Goal: Task Accomplishment & Management: Manage account settings

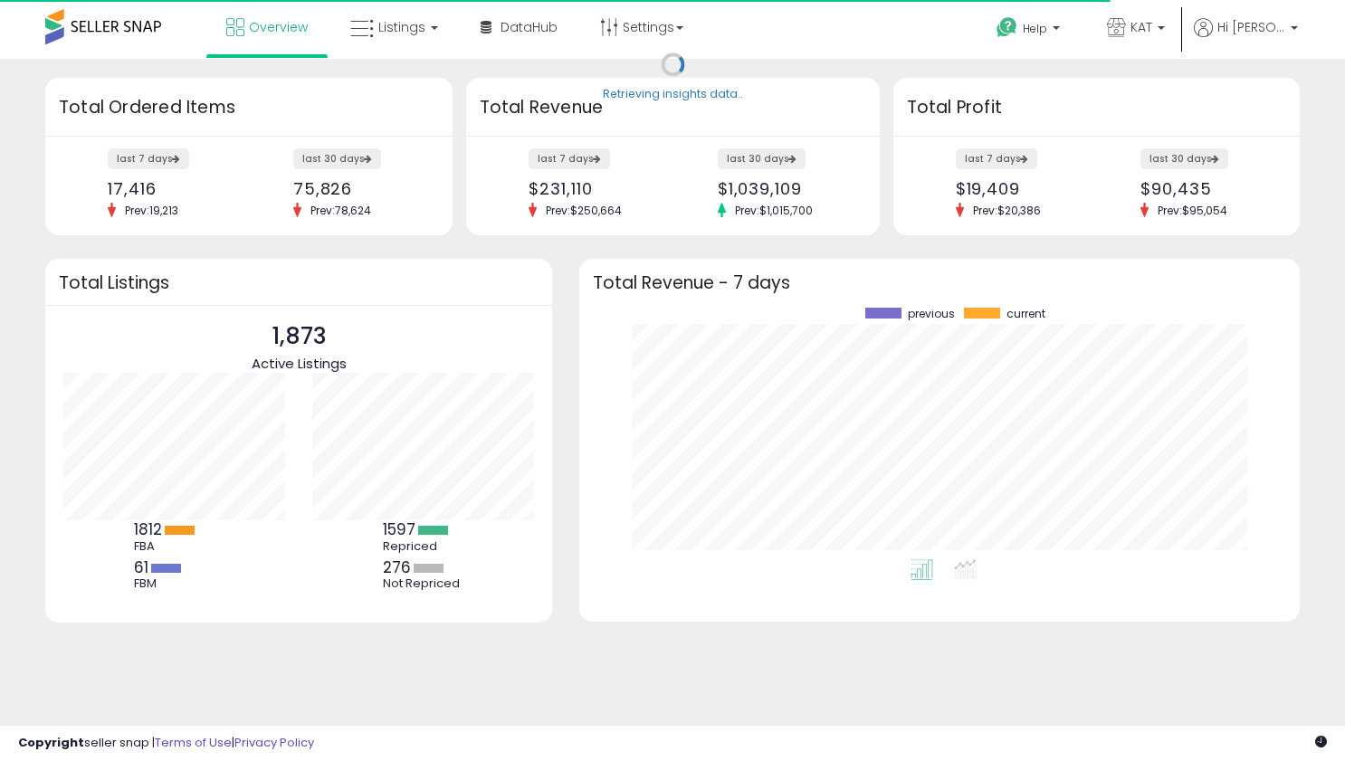
scroll to position [252, 684]
click at [404, 24] on span "Listings" at bounding box center [401, 27] width 47 height 18
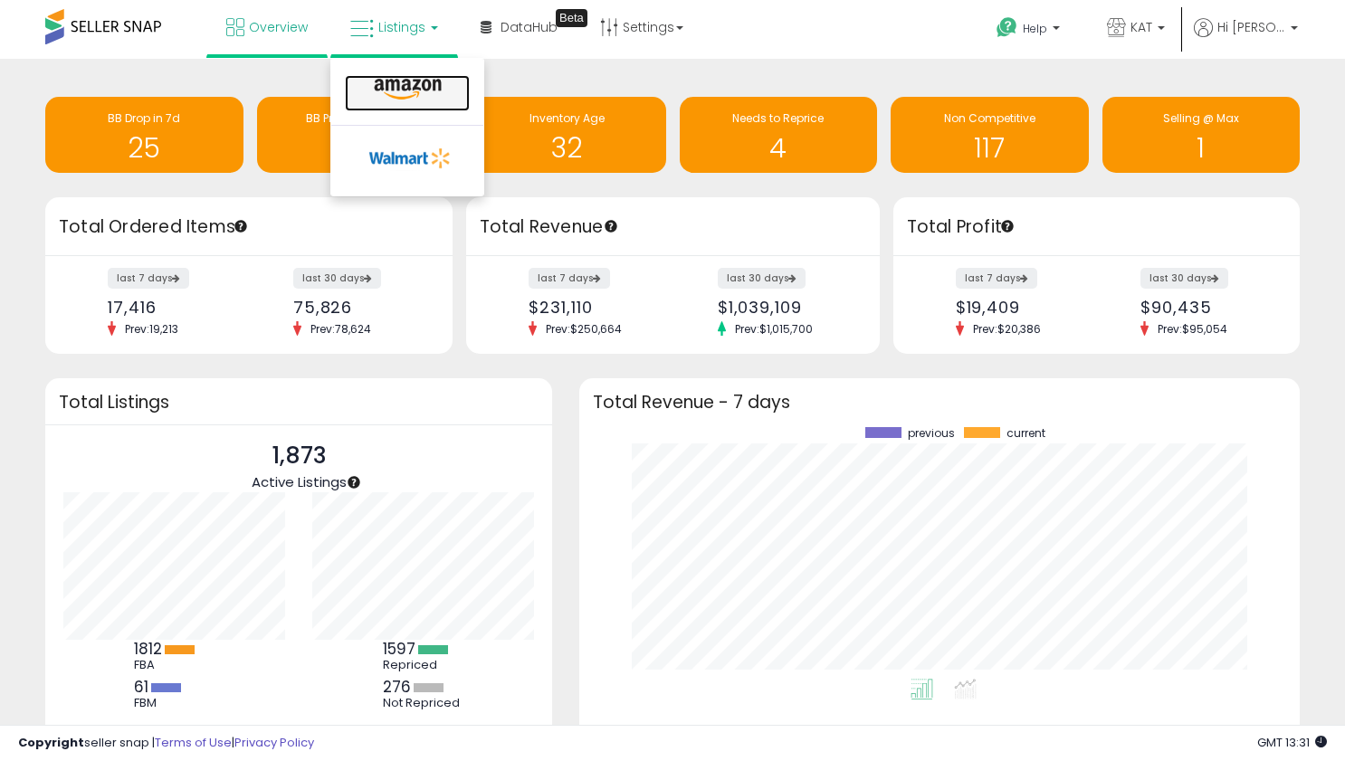
click at [448, 98] on link at bounding box center [407, 93] width 125 height 36
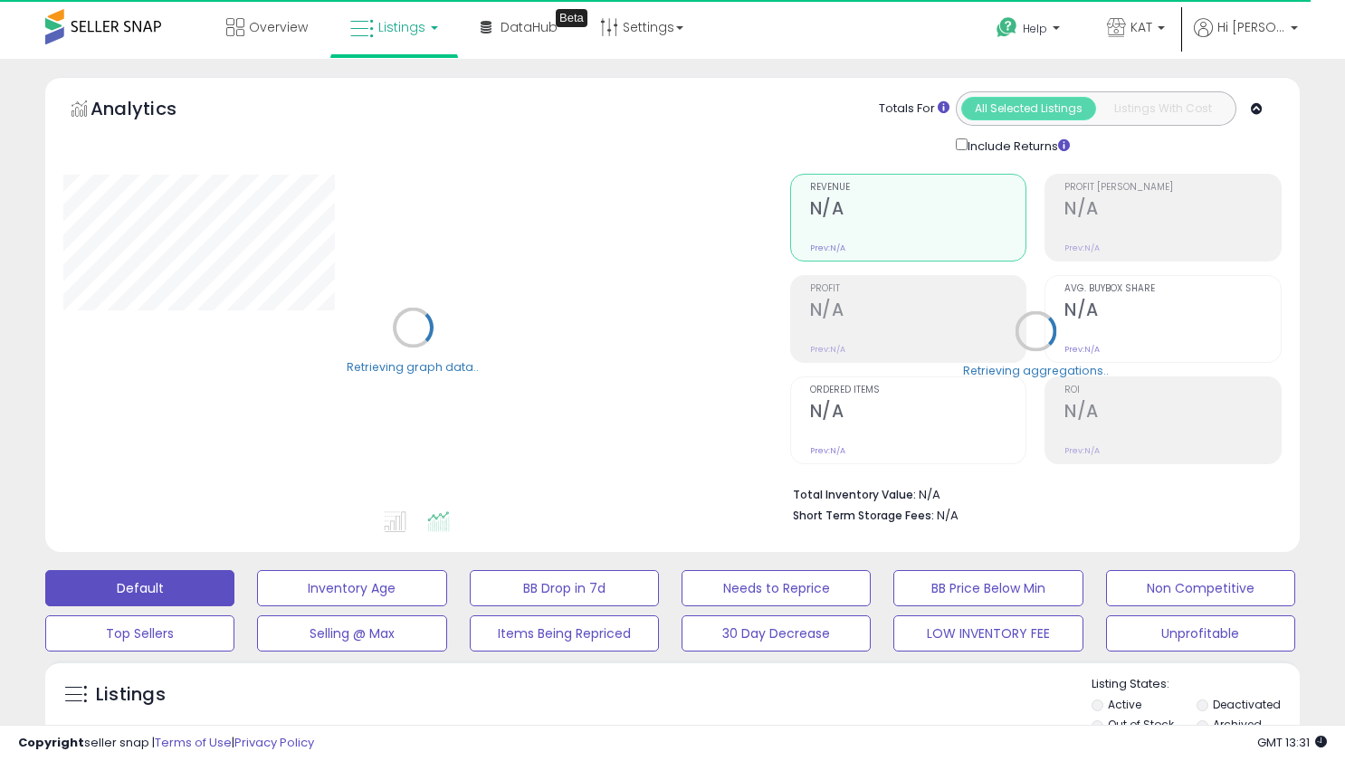
click at [496, 430] on div "Retrieving graph data.." at bounding box center [413, 341] width 727 height 371
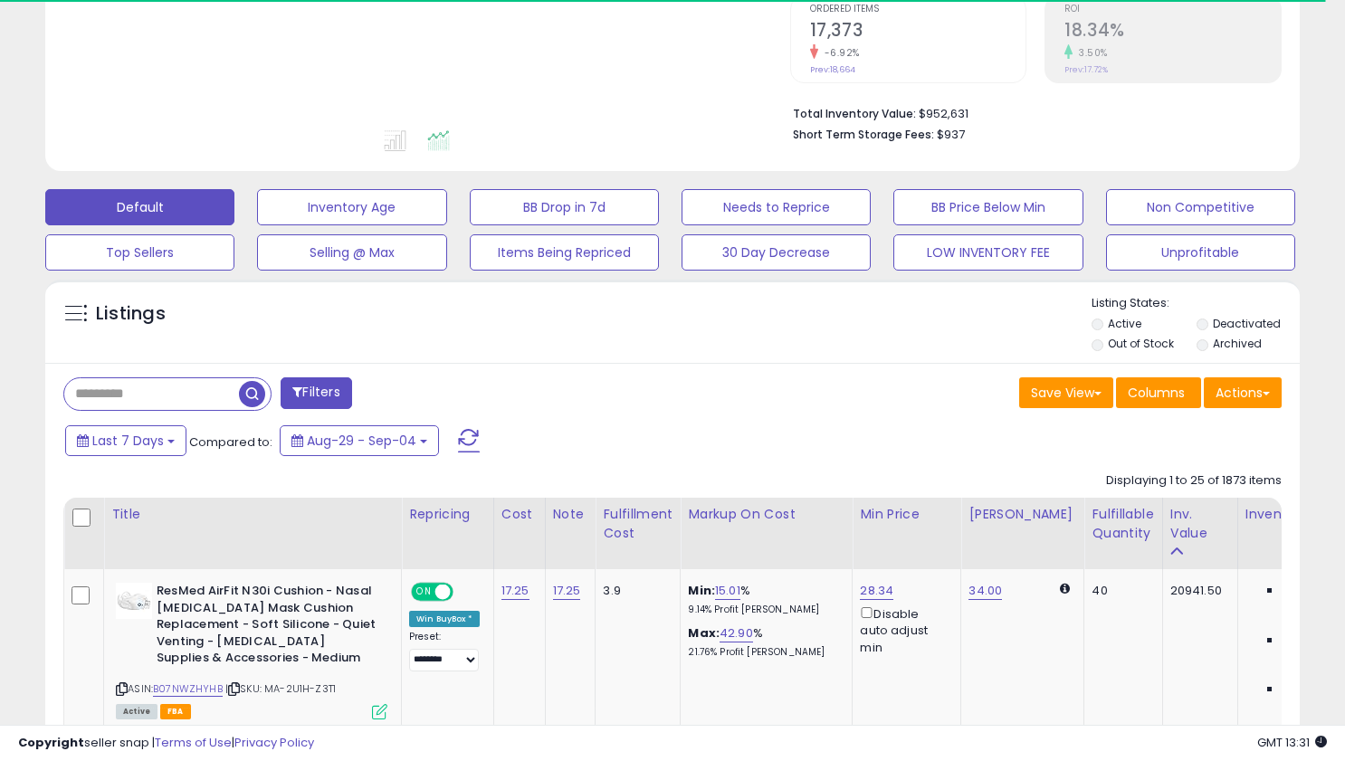
scroll to position [473, 0]
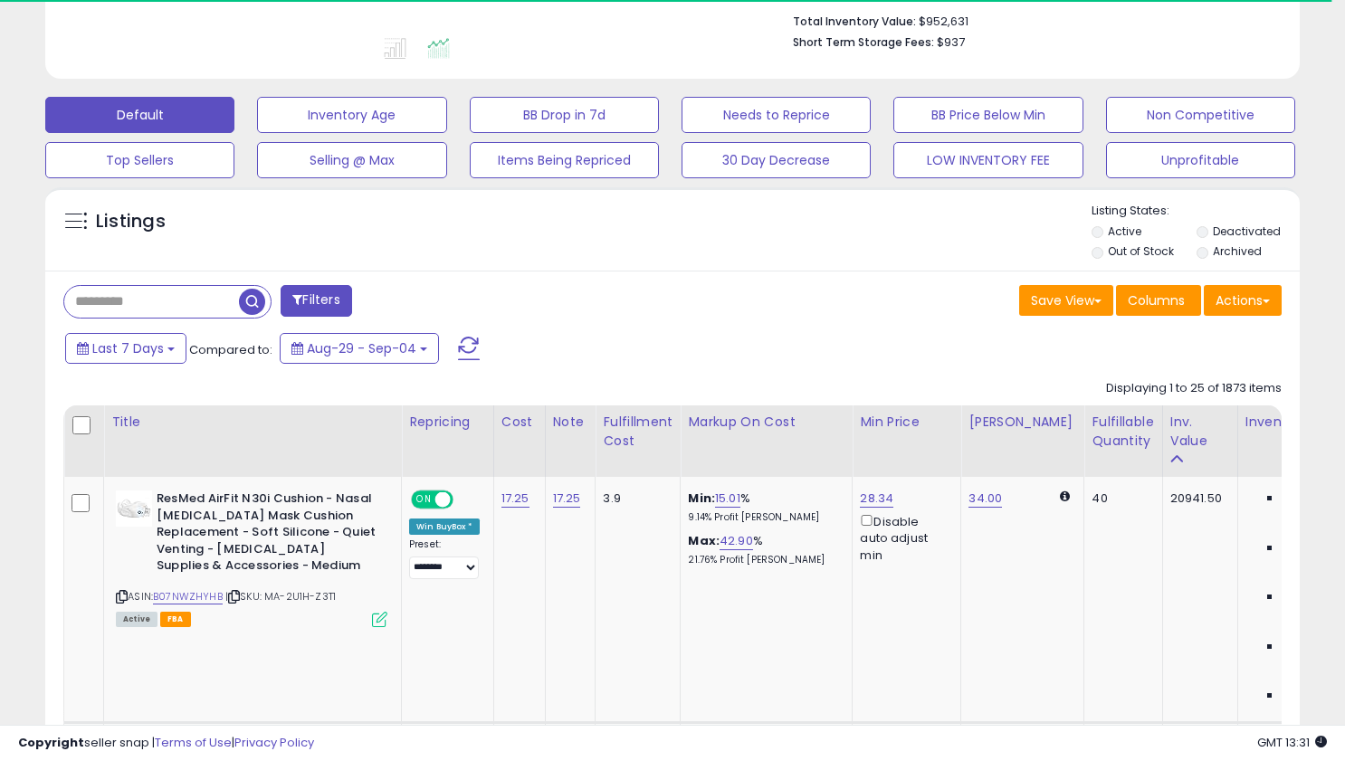
click at [195, 312] on input "text" at bounding box center [151, 302] width 175 height 32
paste input "**********"
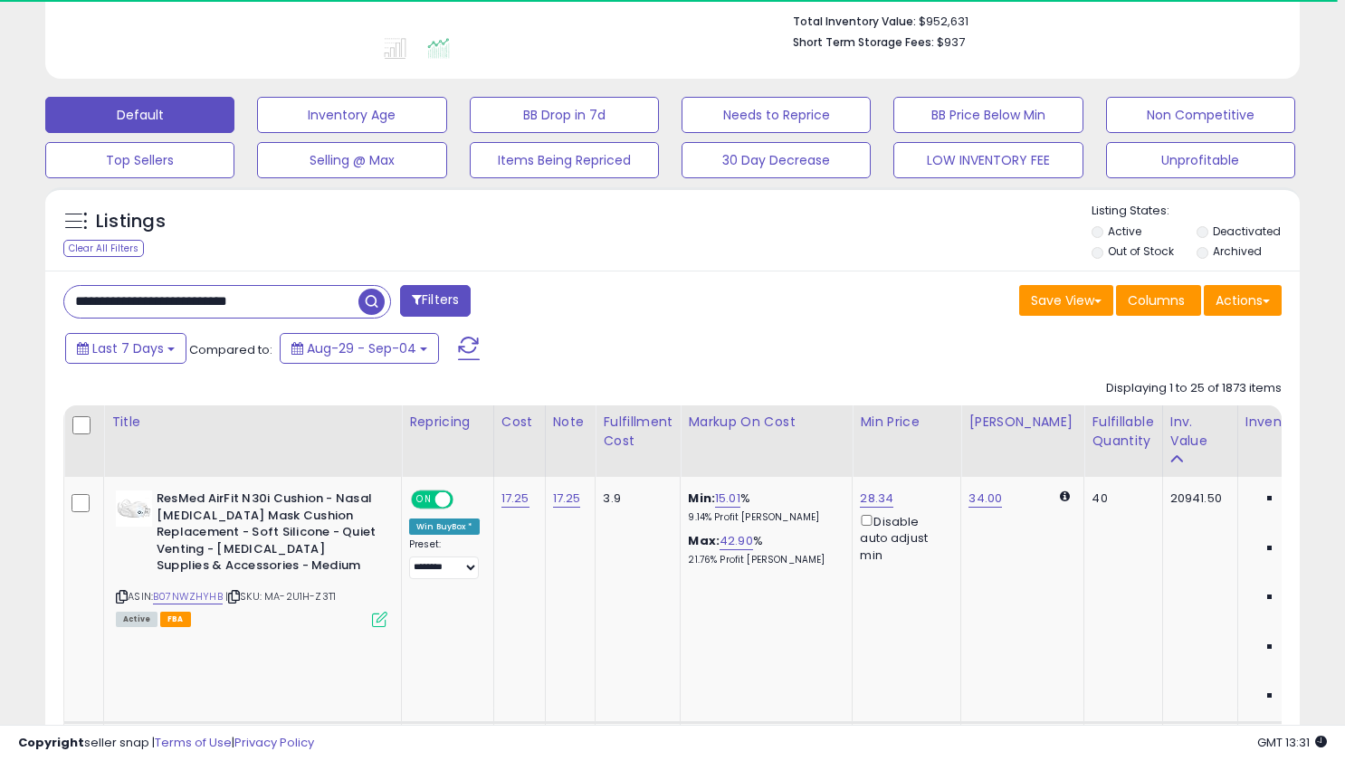
type input "**********"
click at [386, 304] on button "button" at bounding box center [374, 299] width 33 height 27
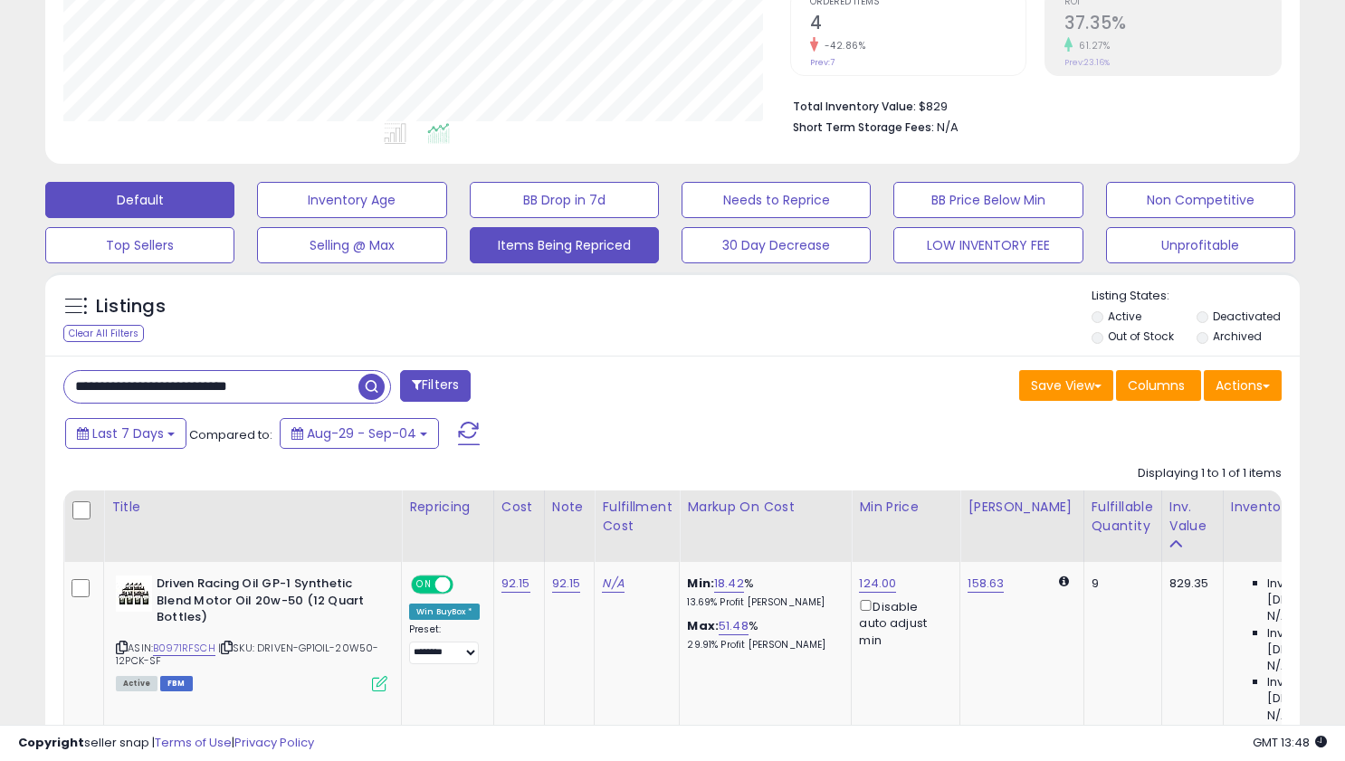
scroll to position [470, 0]
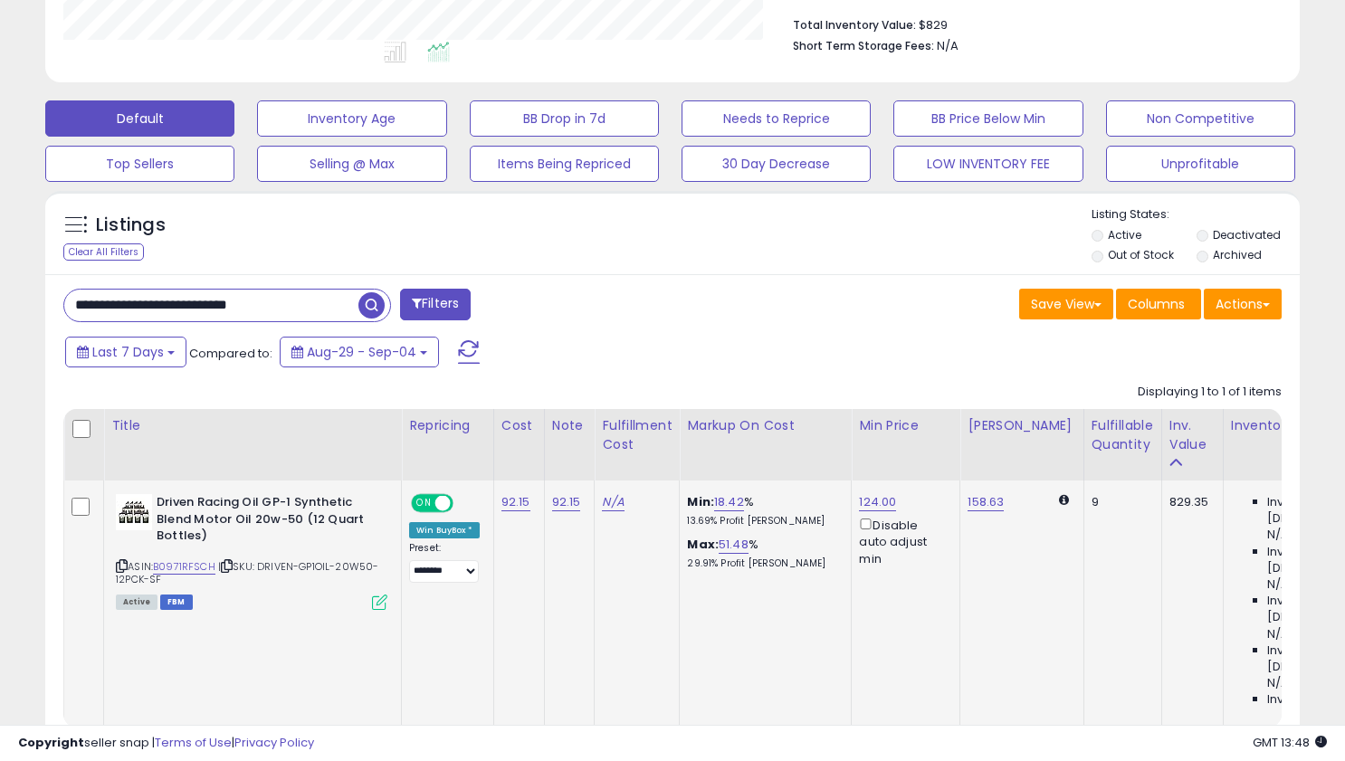
drag, startPoint x: 865, startPoint y: 530, endPoint x: 855, endPoint y: 514, distance: 19.1
click at [859, 515] on div "Disable auto adjust min" at bounding box center [902, 541] width 87 height 52
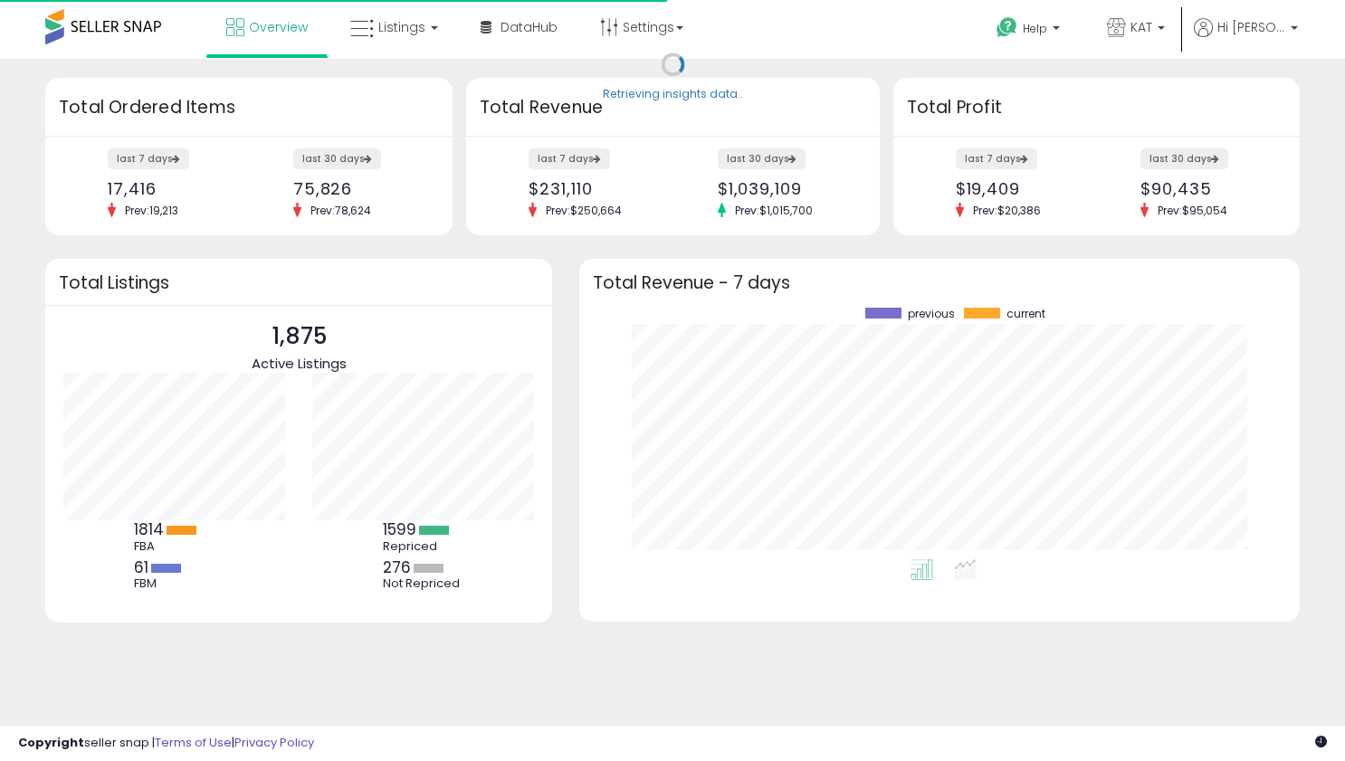
click at [319, 33] on li "Overview" at bounding box center [266, 29] width 121 height 58
click at [359, 33] on icon at bounding box center [362, 29] width 24 height 24
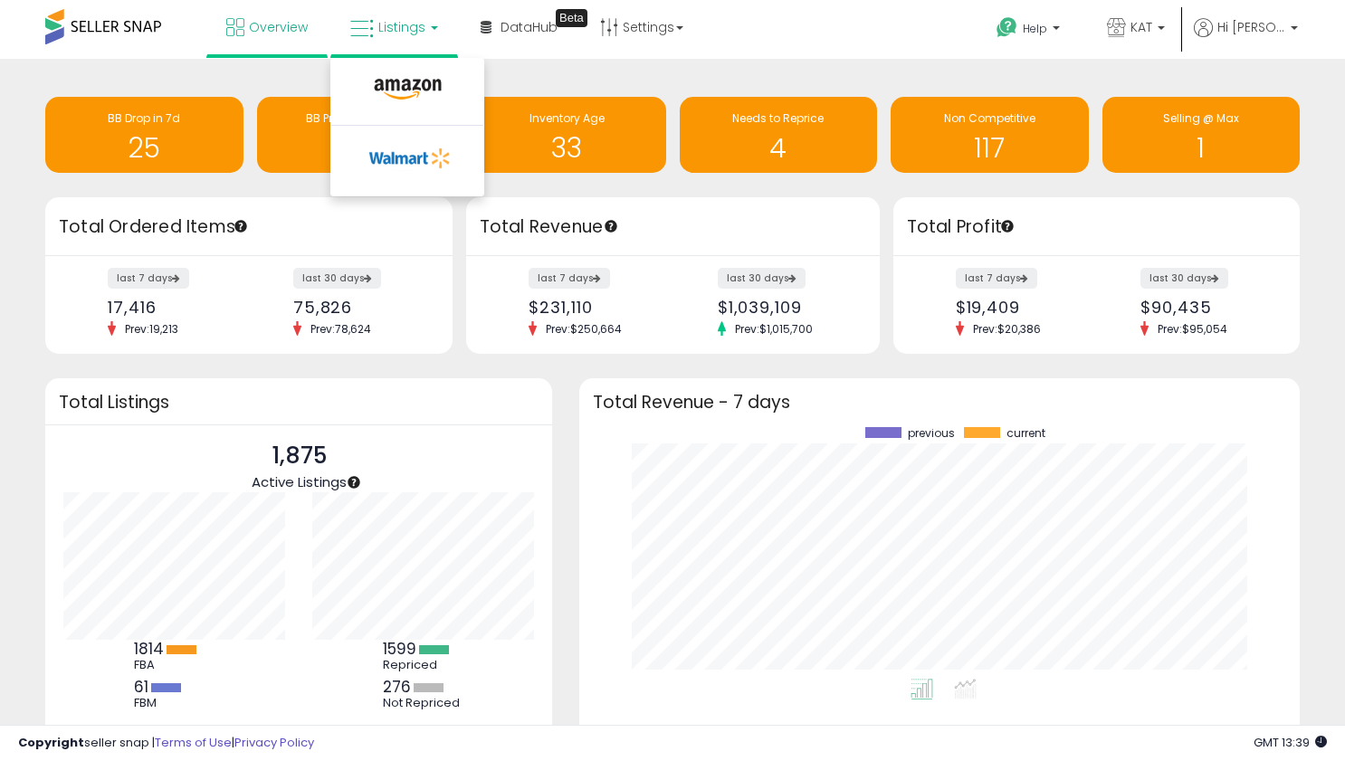
click at [386, 72] on li at bounding box center [407, 94] width 152 height 64
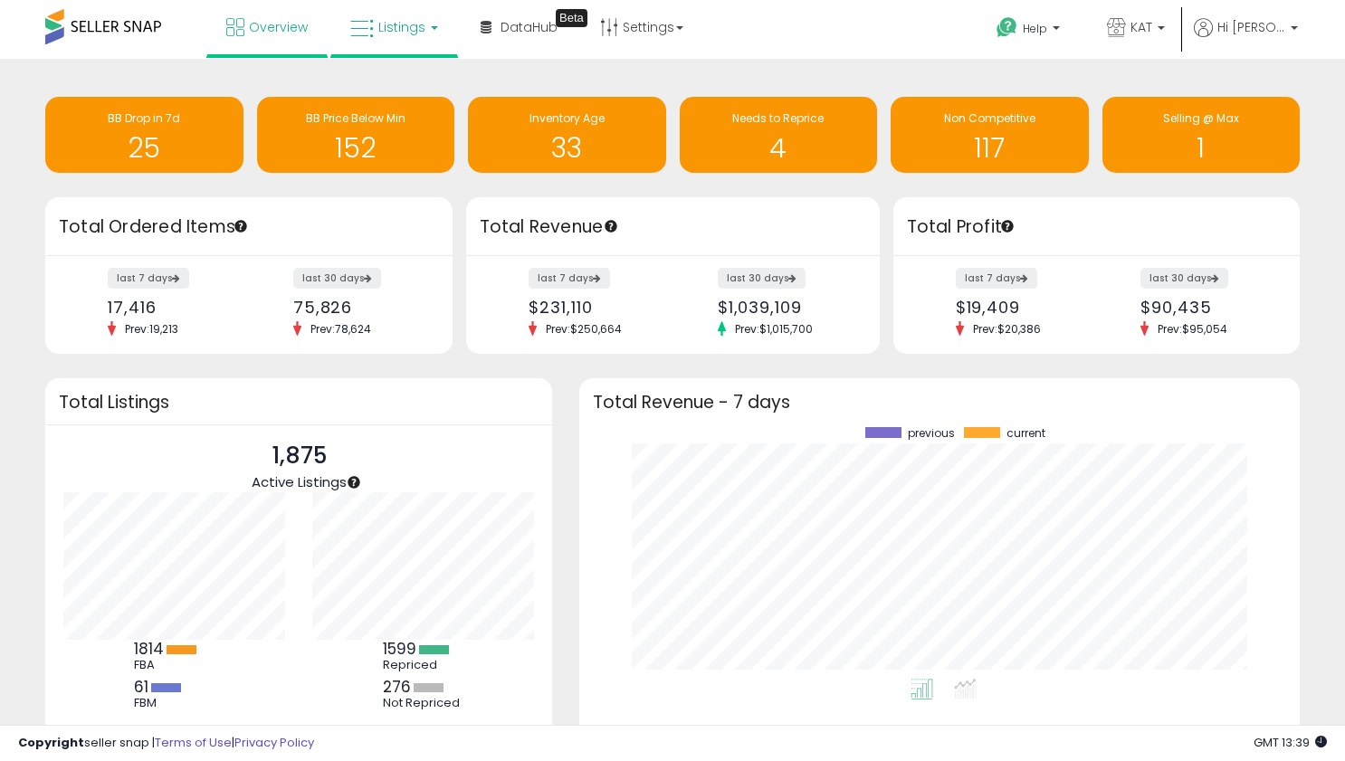
click at [394, 26] on span "Listings" at bounding box center [401, 27] width 47 height 18
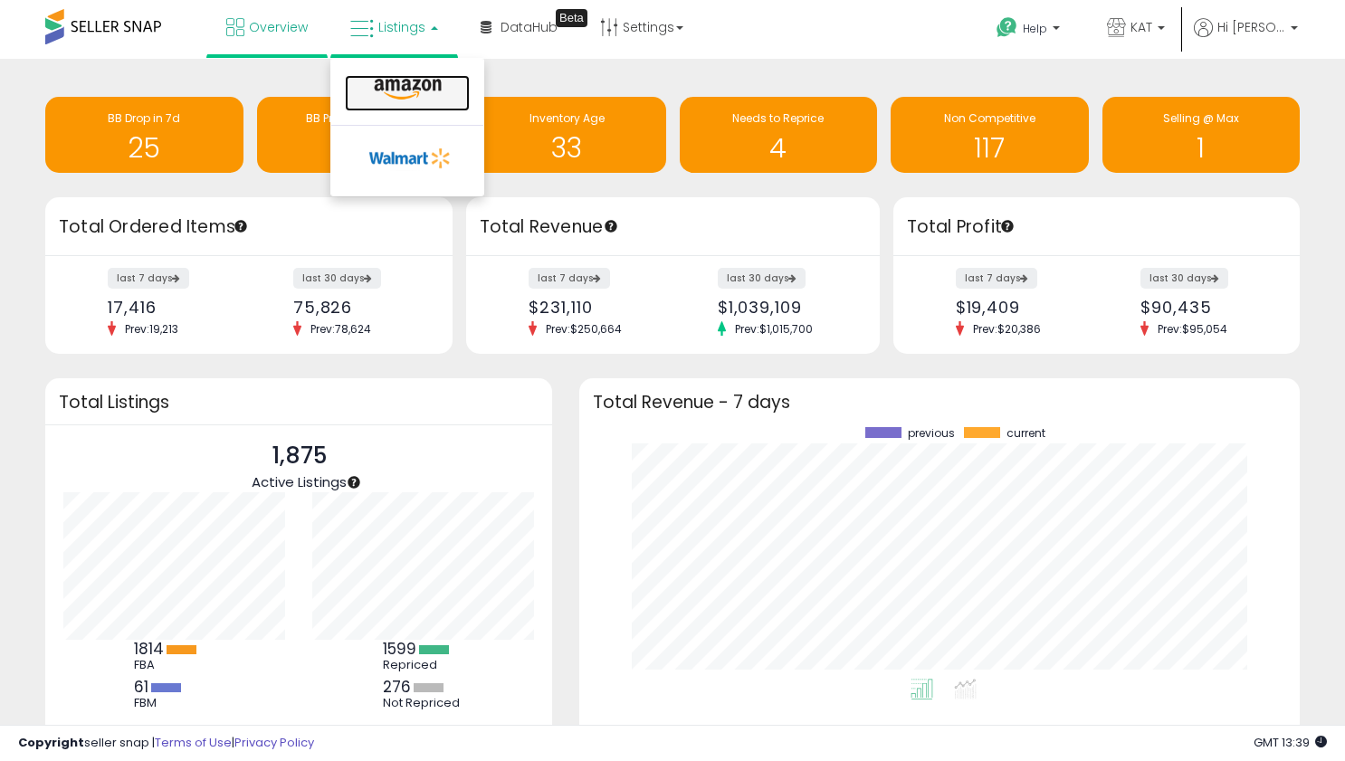
click at [395, 81] on icon at bounding box center [407, 90] width 79 height 24
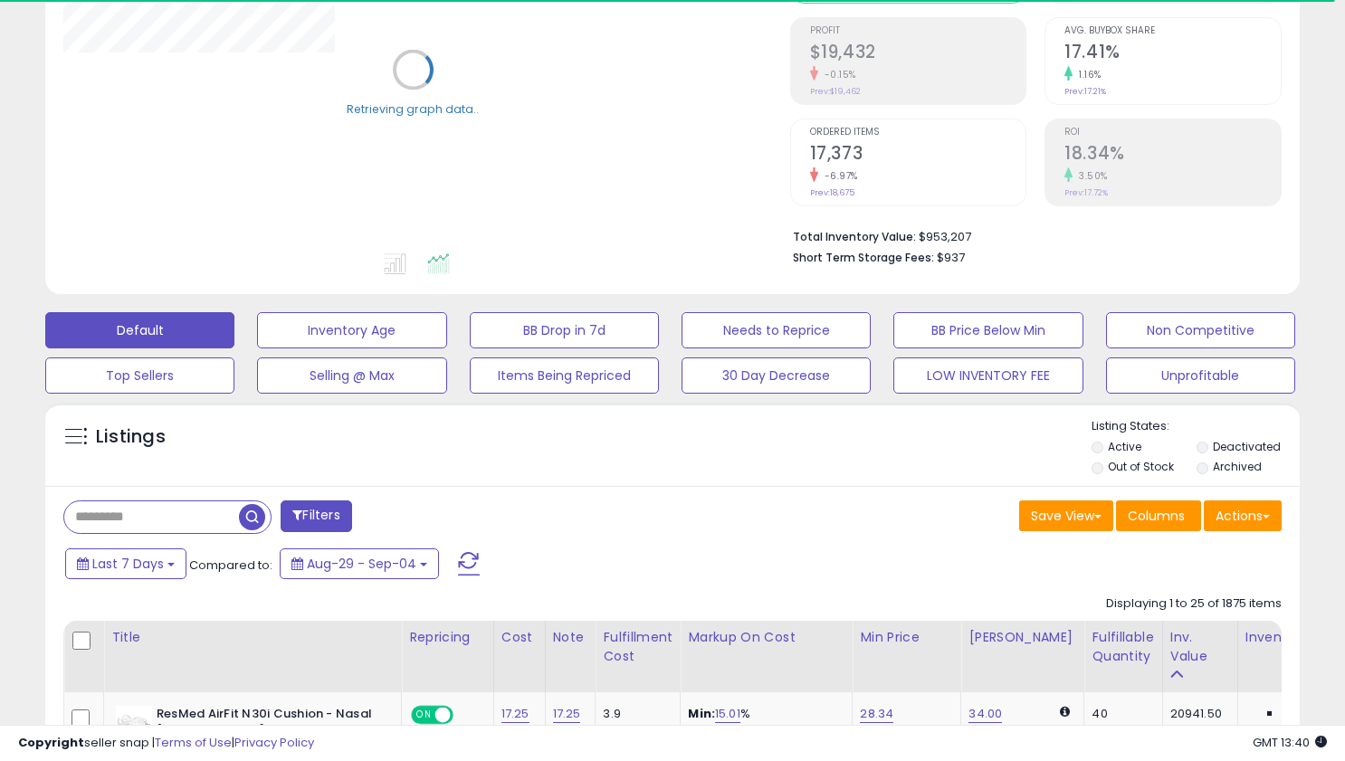
scroll to position [272, 0]
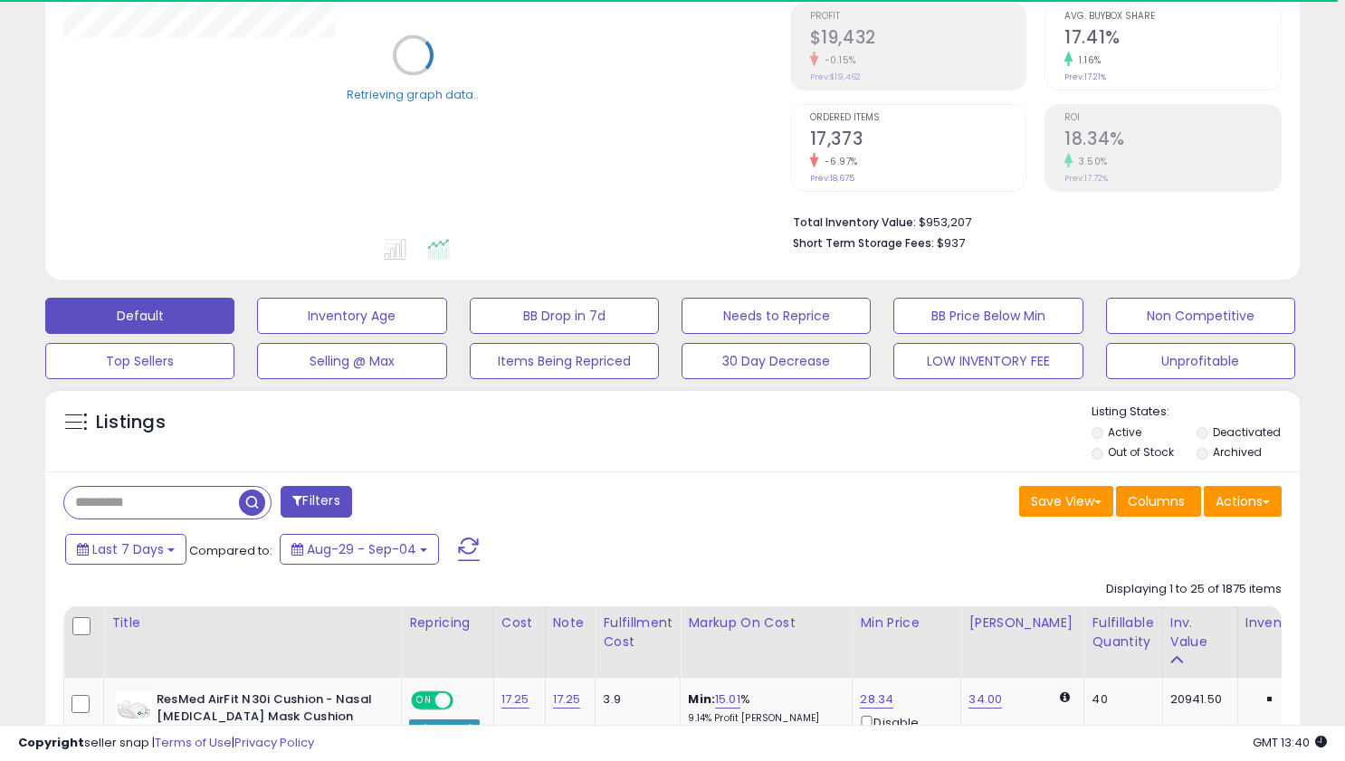
click at [165, 508] on input "text" at bounding box center [151, 503] width 175 height 32
paste input "**********"
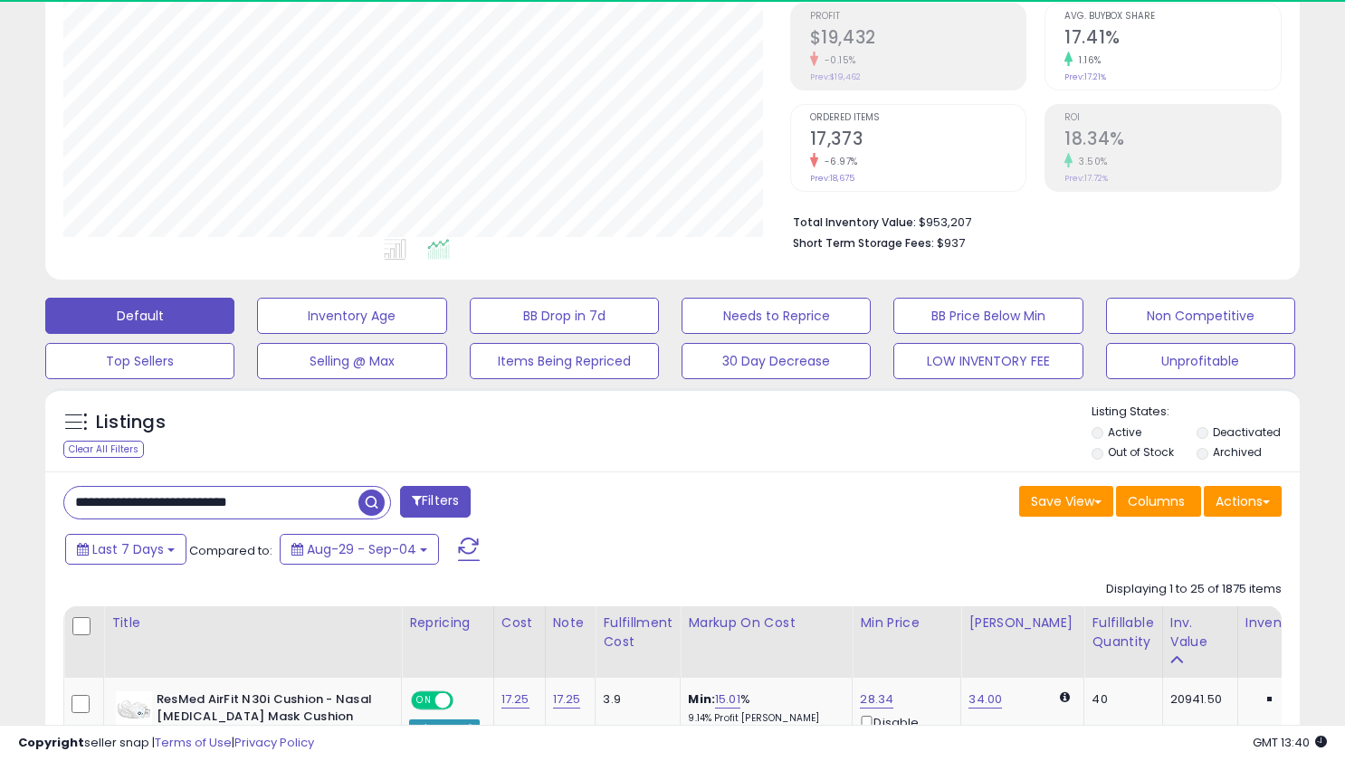
type input "**********"
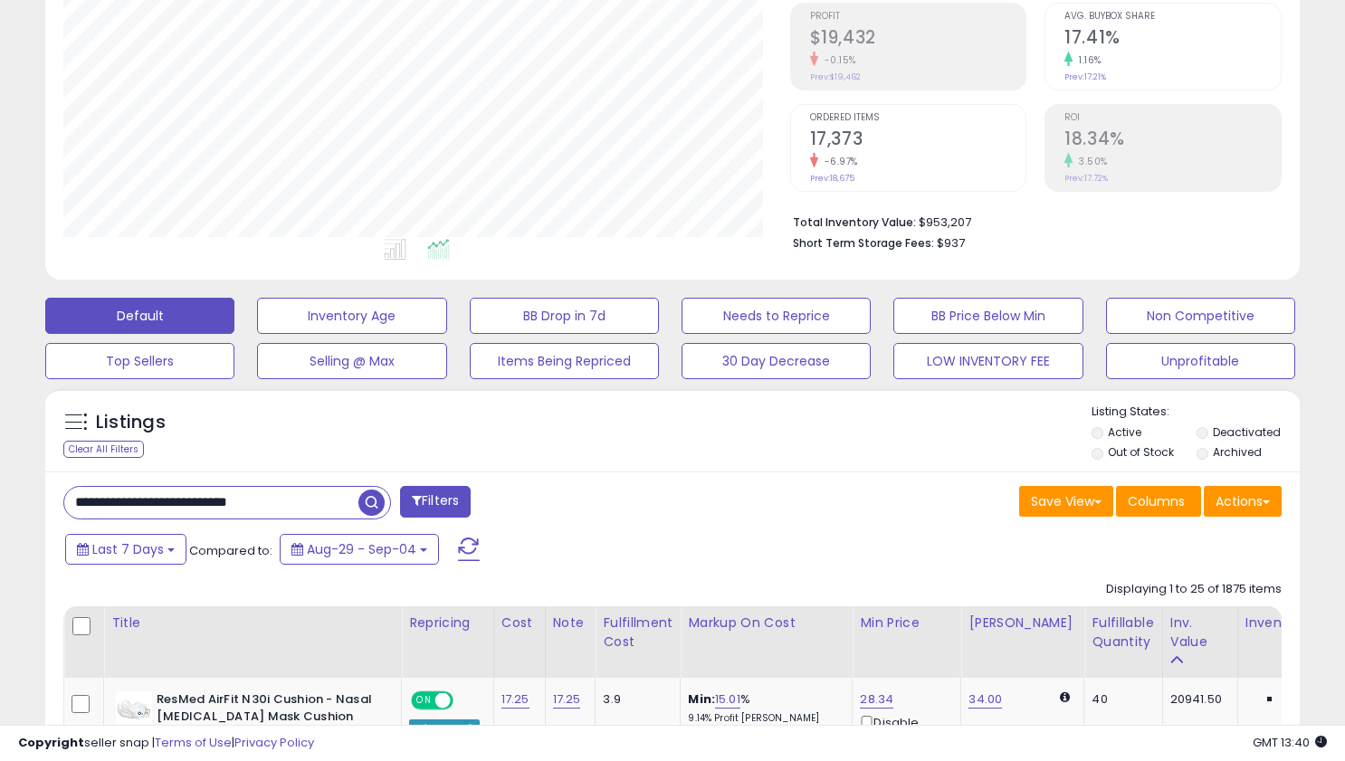
click at [387, 515] on span at bounding box center [374, 503] width 32 height 32
click at [373, 515] on span "button" at bounding box center [371, 503] width 26 height 26
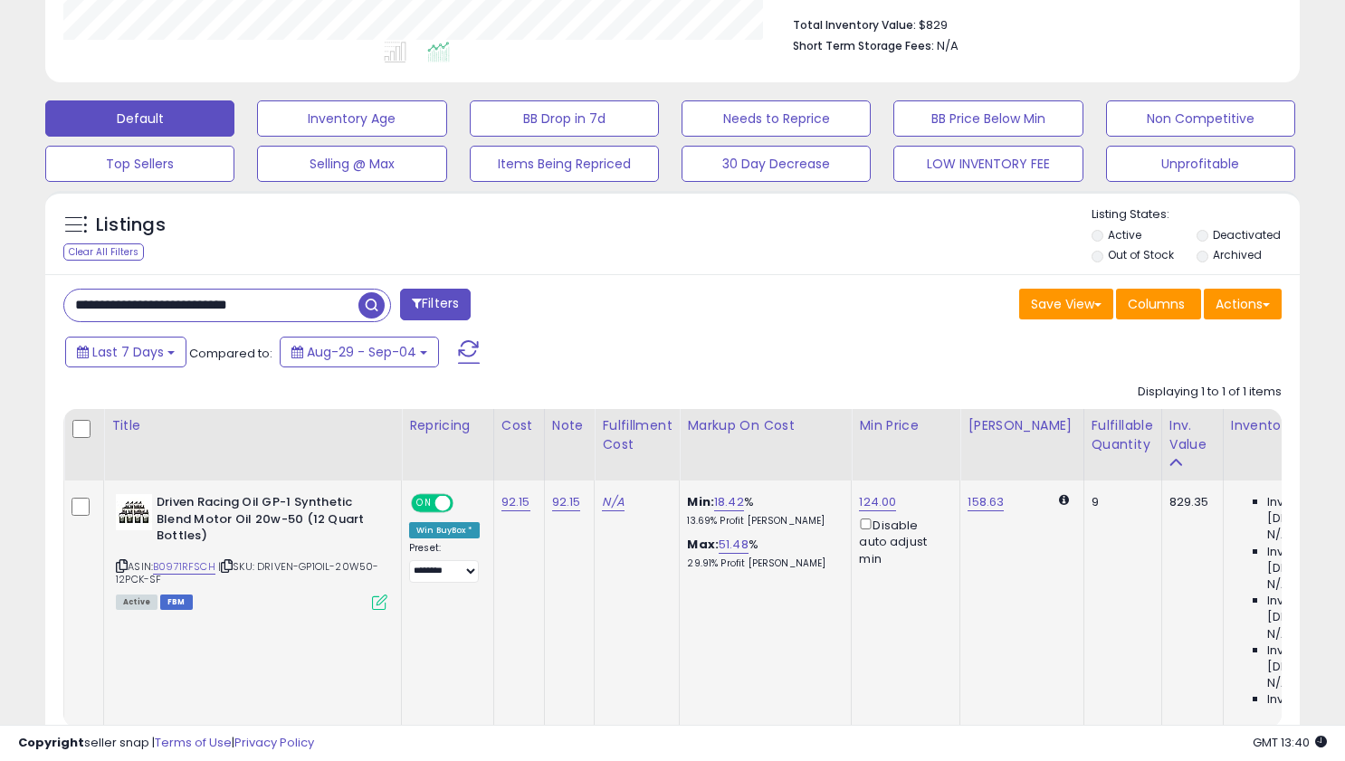
scroll to position [371, 726]
click at [181, 567] on link "B0971RFSCH" at bounding box center [184, 566] width 62 height 15
click at [721, 508] on link "18.42" at bounding box center [729, 502] width 30 height 18
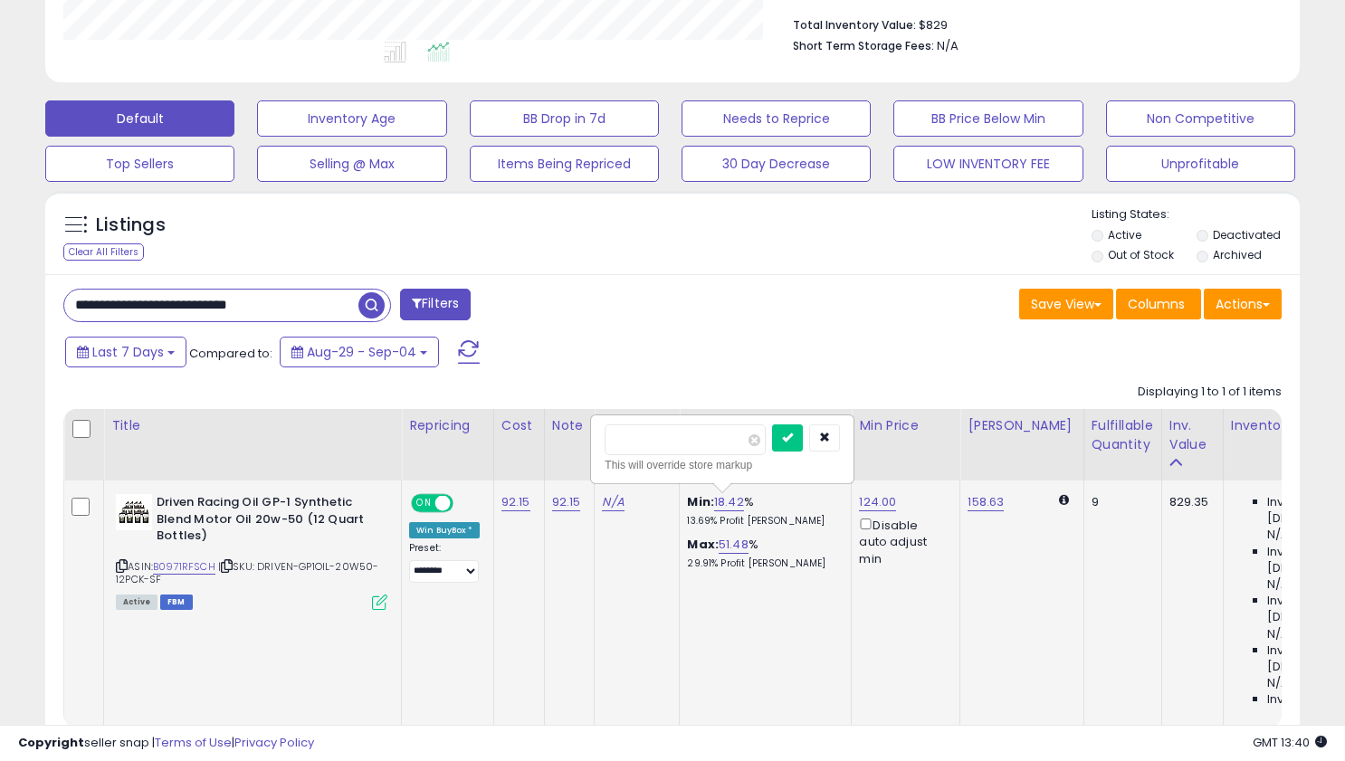
click at [871, 520] on div "Disable auto adjust min" at bounding box center [902, 541] width 87 height 52
click at [871, 500] on link "124.00" at bounding box center [877, 502] width 37 height 18
click at [807, 447] on input "******" at bounding box center [832, 439] width 161 height 31
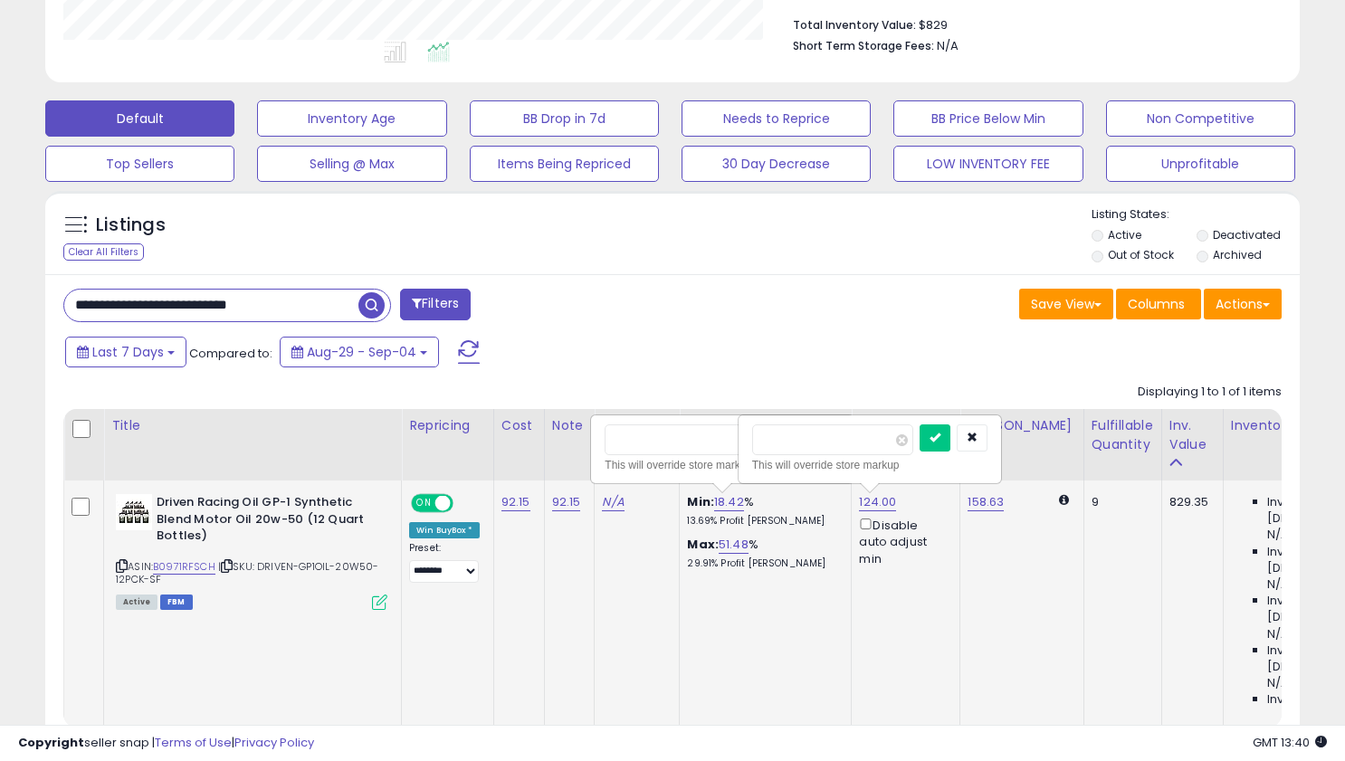
type input "***"
click button "submit" at bounding box center [935, 437] width 31 height 27
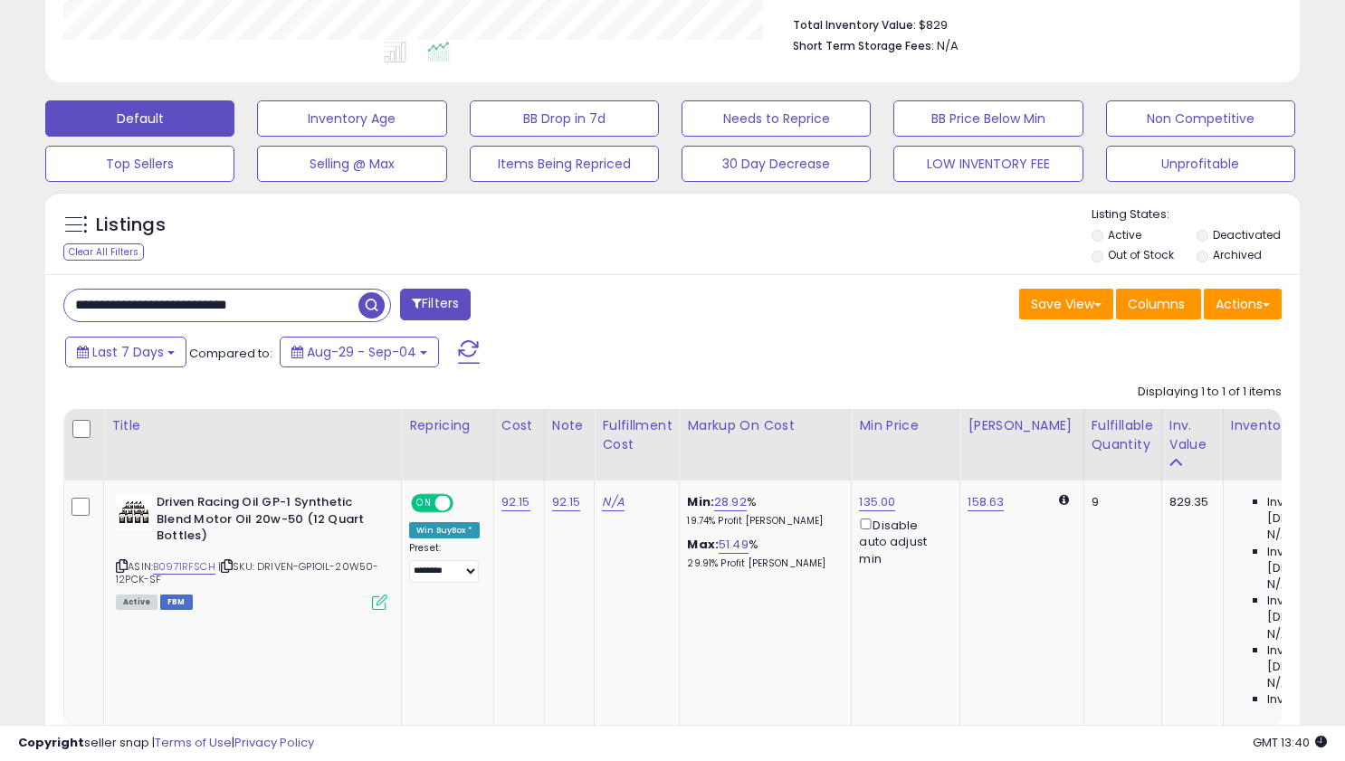
click at [935, 314] on div "Save View Save As New View Update Current View Columns Actions Import Export Vi…" at bounding box center [983, 306] width 623 height 35
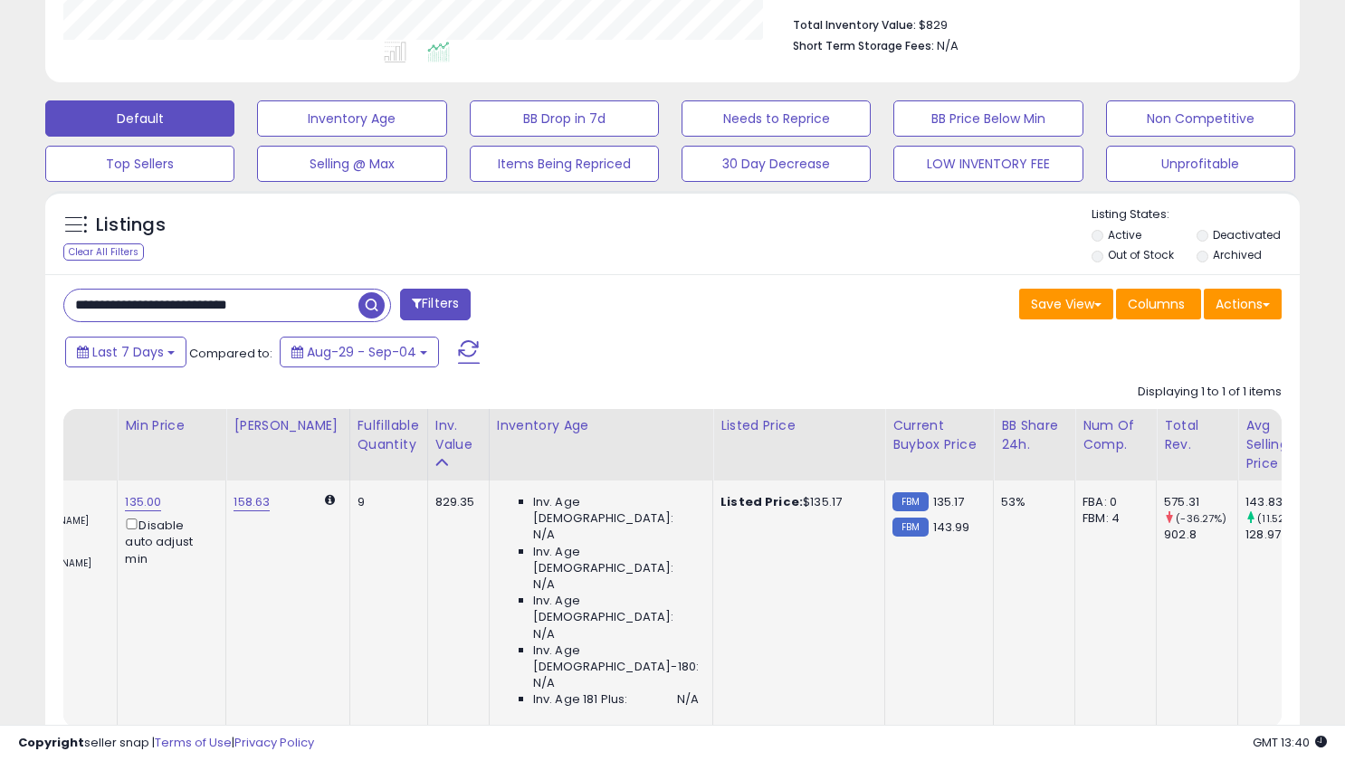
scroll to position [0, 764]
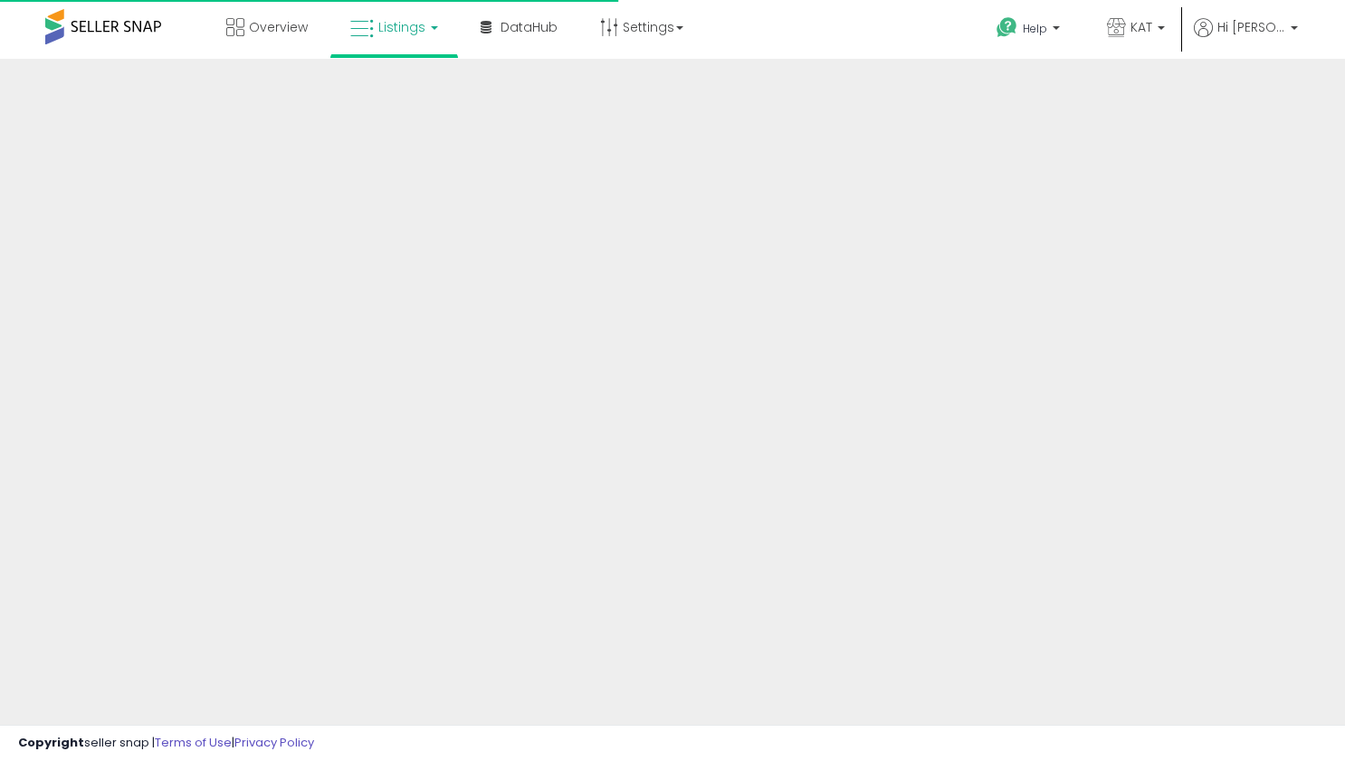
scroll to position [348, 0]
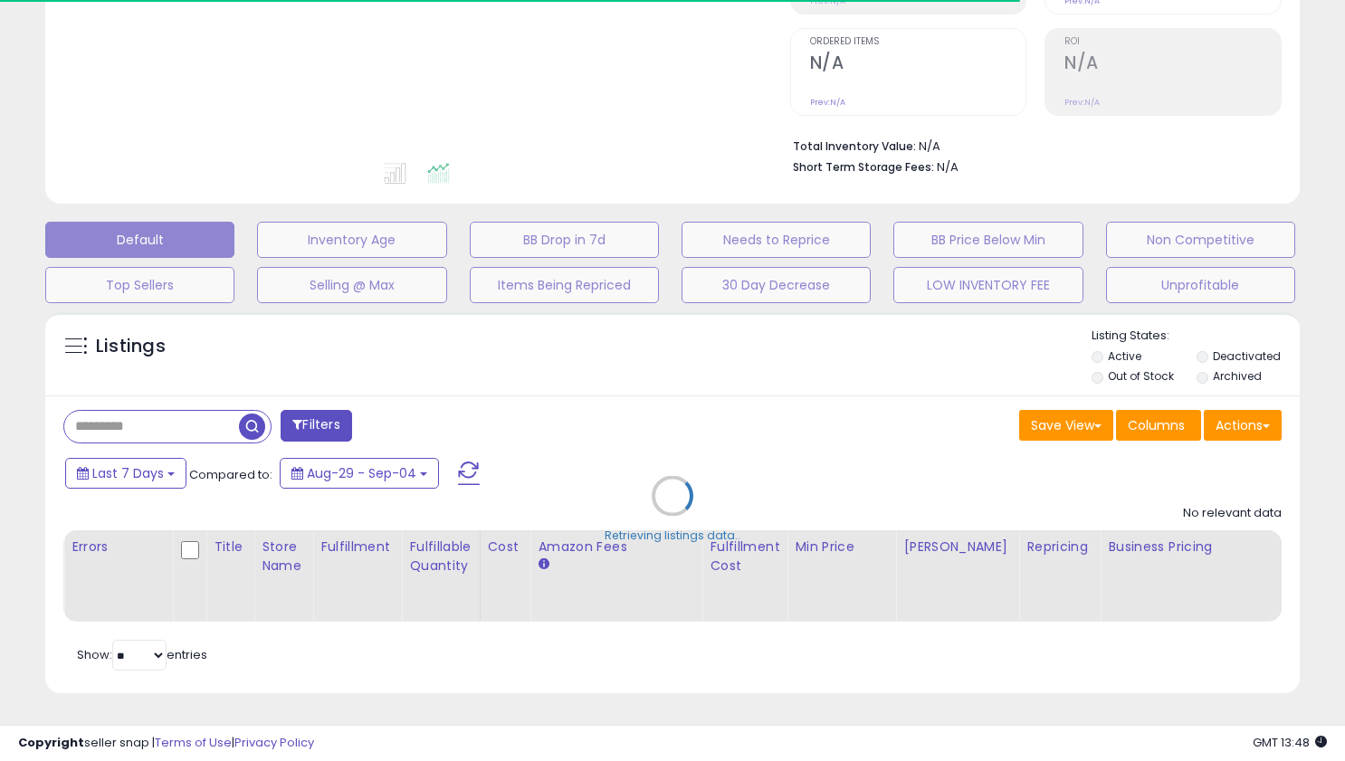
type input "**********"
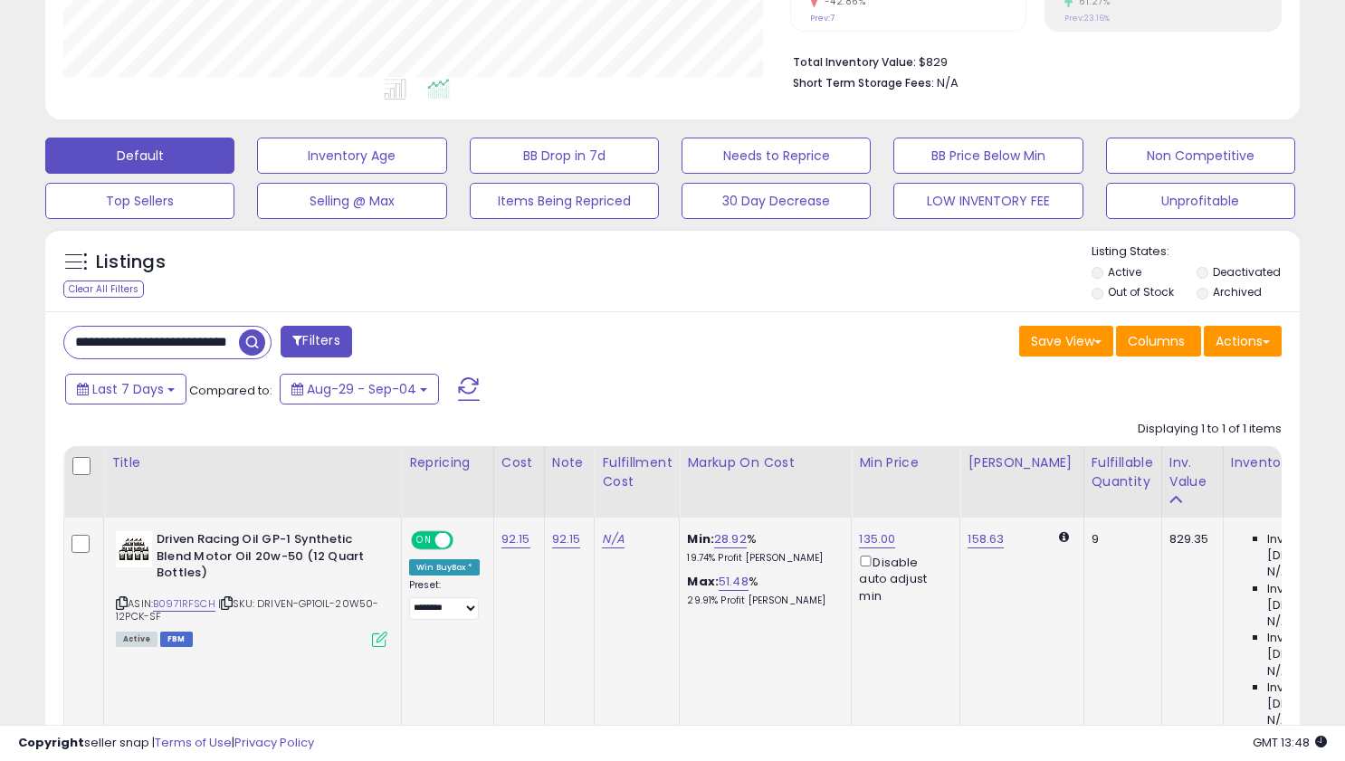
scroll to position [371, 726]
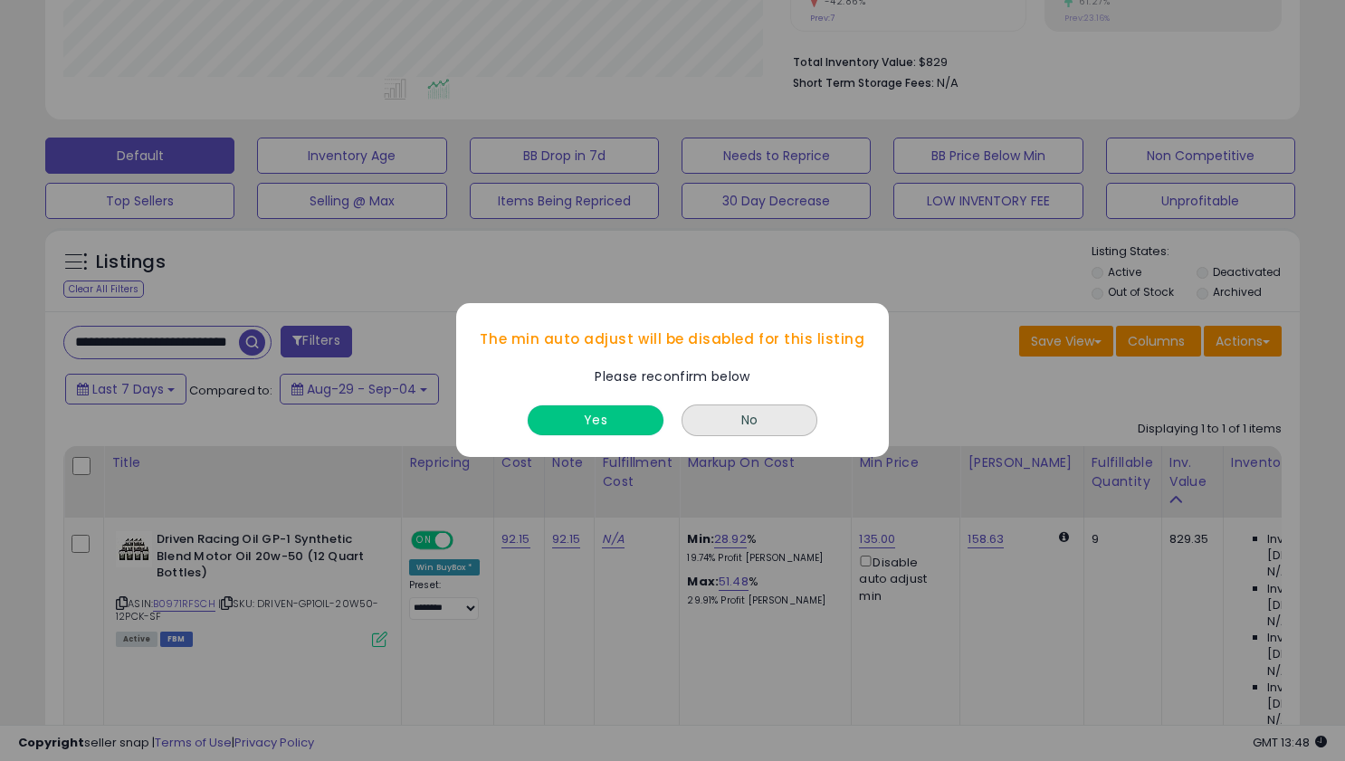
click at [580, 421] on button "Yes" at bounding box center [596, 421] width 136 height 30
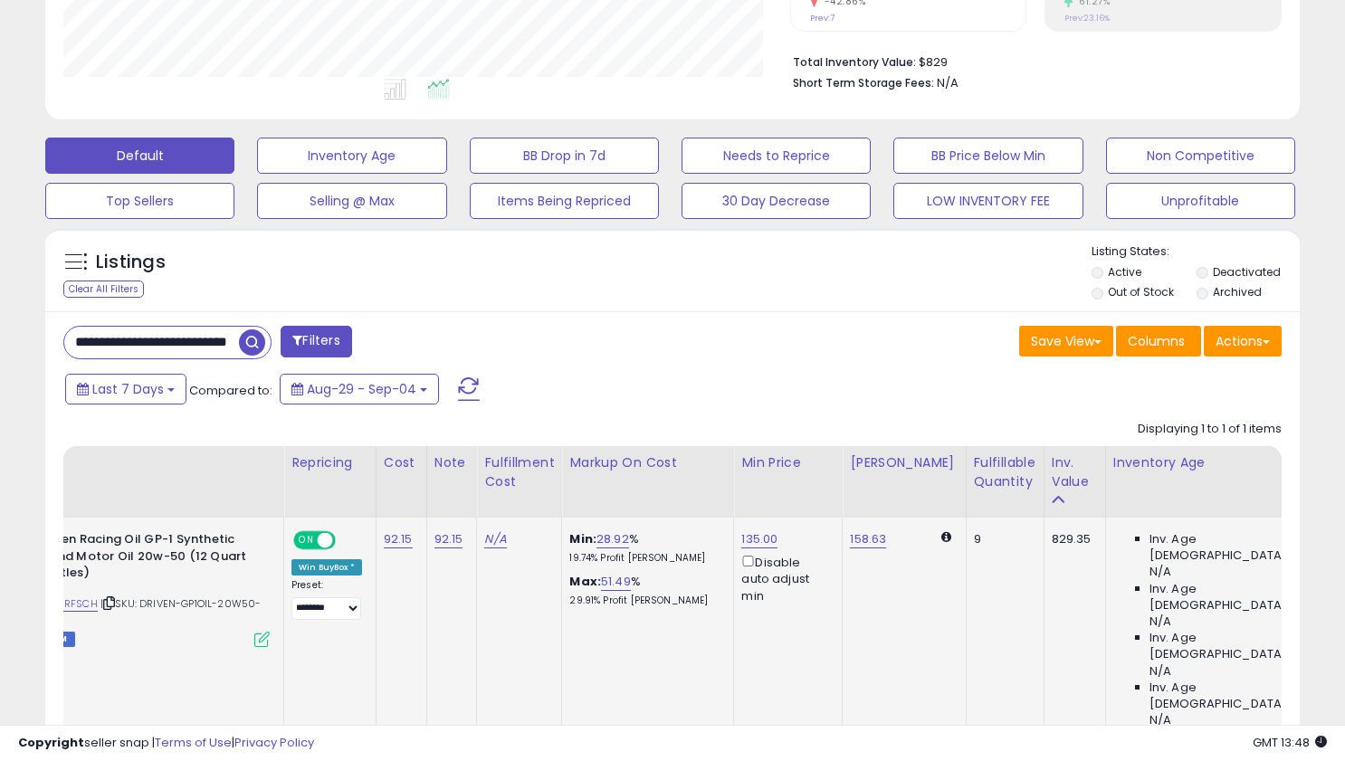
scroll to position [0, 0]
